Goal: Information Seeking & Learning: Learn about a topic

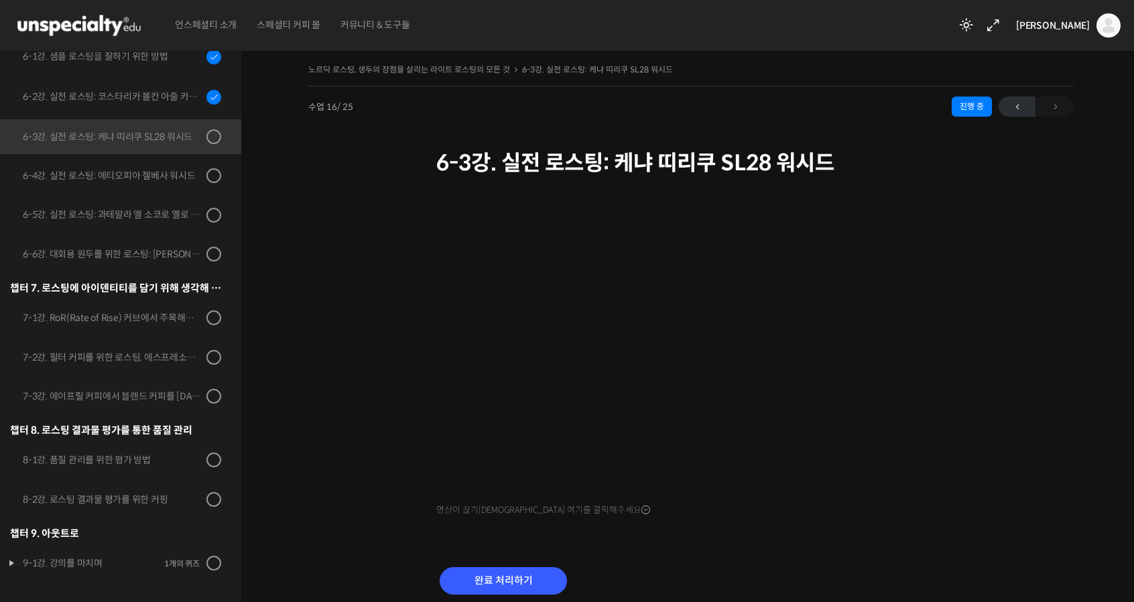
scroll to position [741, 0]
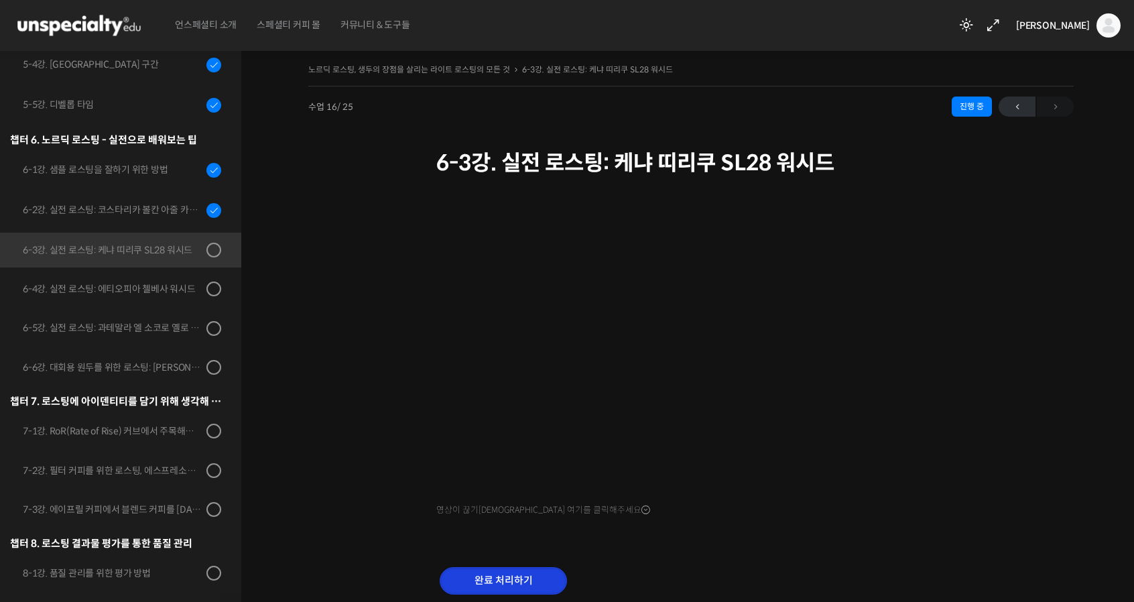
click at [542, 567] on input "완료 처리하기" at bounding box center [503, 580] width 127 height 27
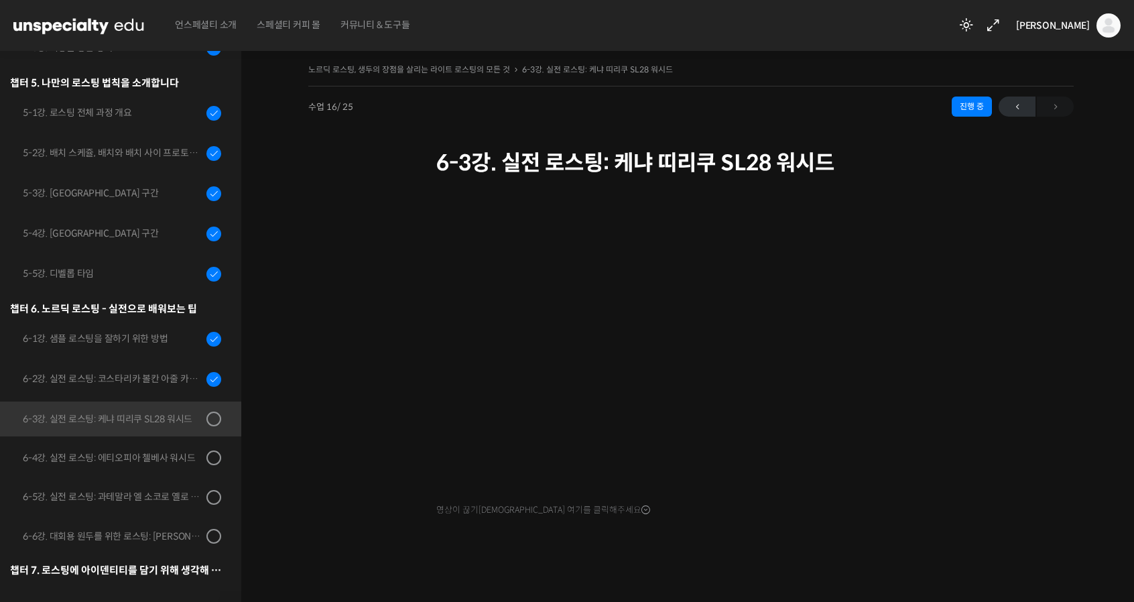
scroll to position [855, 0]
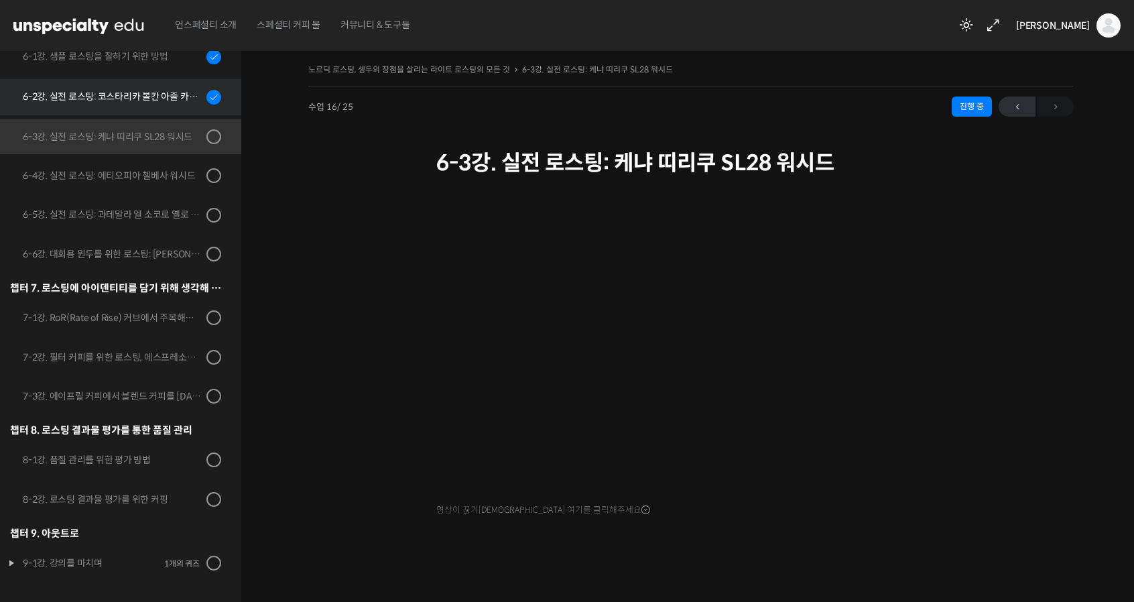
click at [158, 104] on link "6-2강. 실전 로스팅: 코스타리카 볼칸 아줄 카투라 내추럴" at bounding box center [117, 97] width 248 height 36
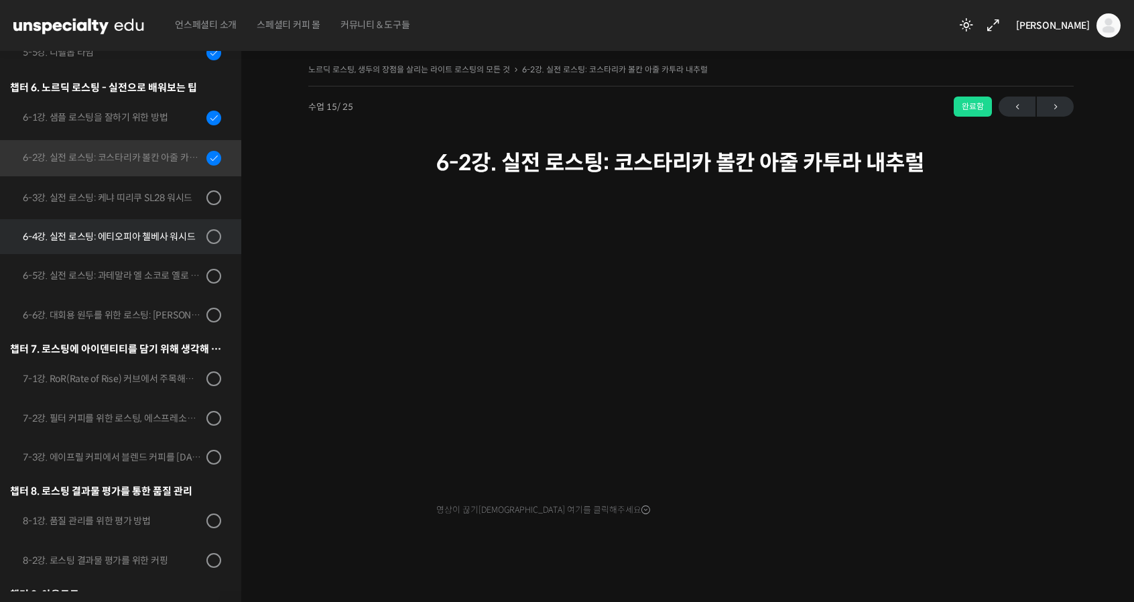
scroll to position [855, 0]
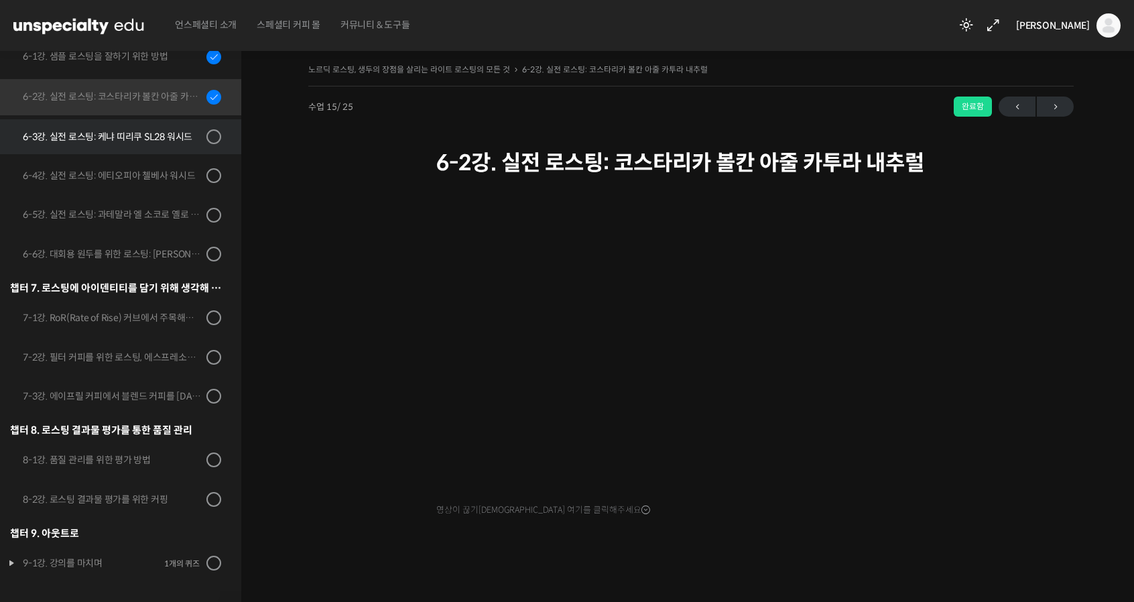
click at [139, 131] on div "6-3강. 실전 로스팅: 케냐 띠리쿠 SL28 워시드" at bounding box center [113, 136] width 180 height 15
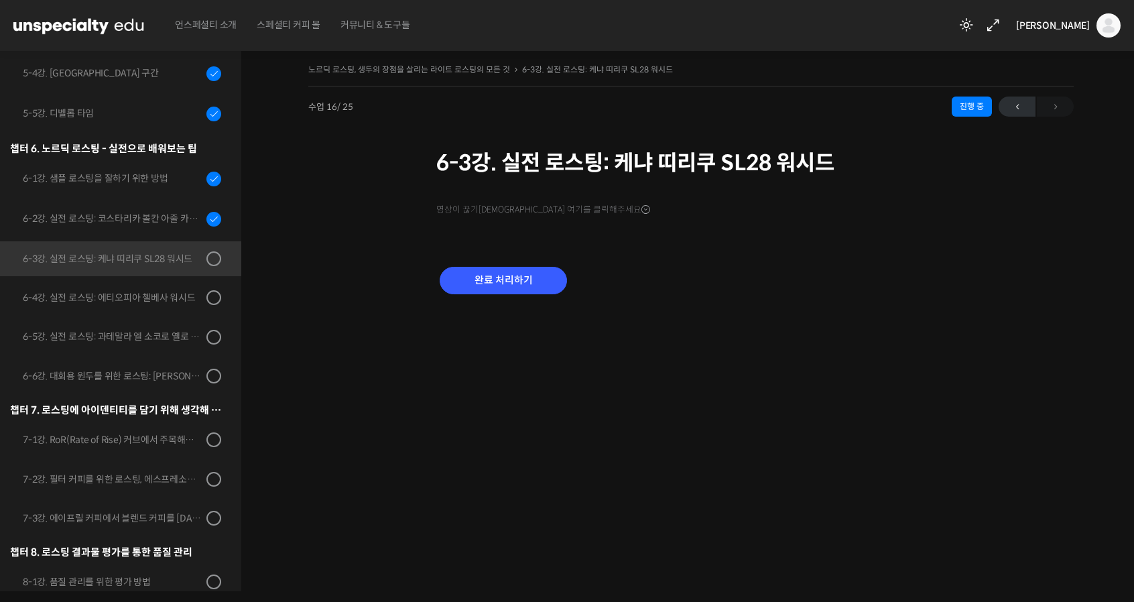
scroll to position [53, 0]
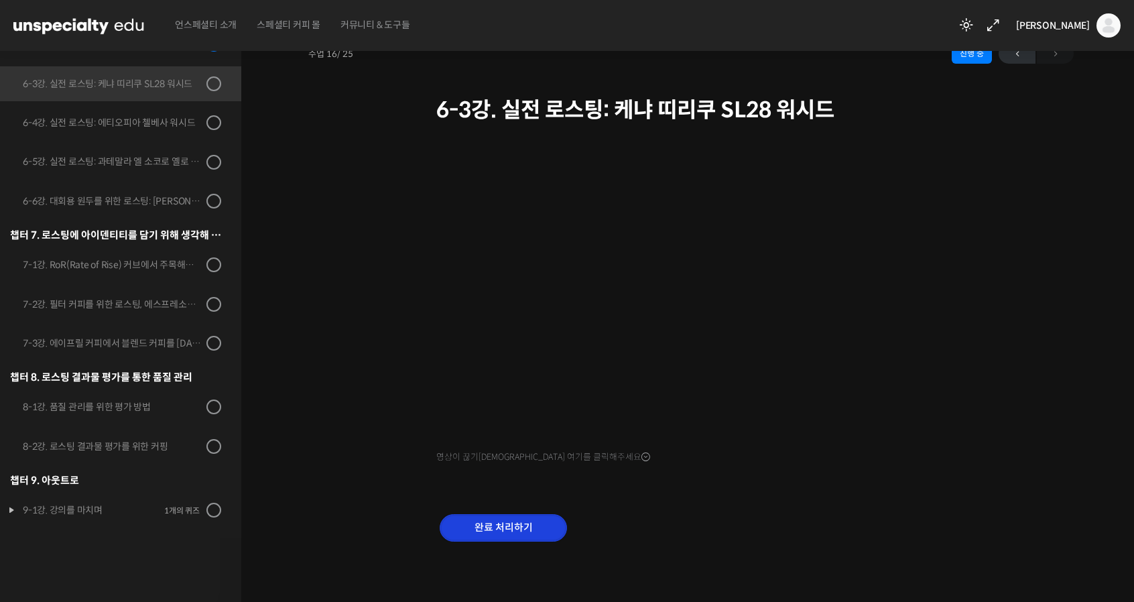
click at [507, 521] on input "완료 처리하기" at bounding box center [503, 527] width 127 height 27
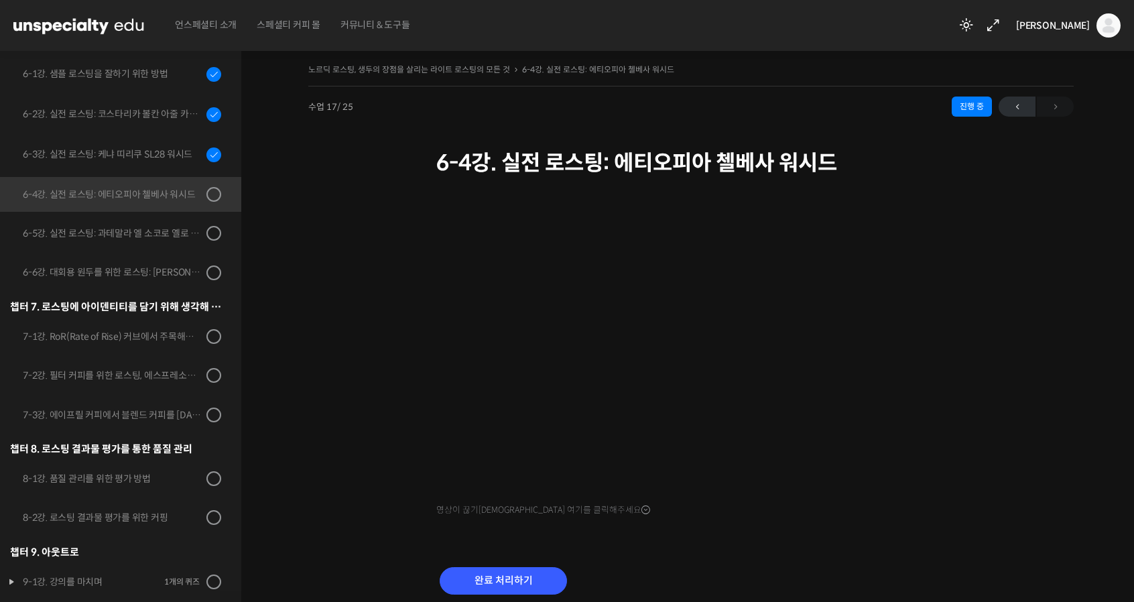
scroll to position [855, 0]
